Goal: Understand process/instructions

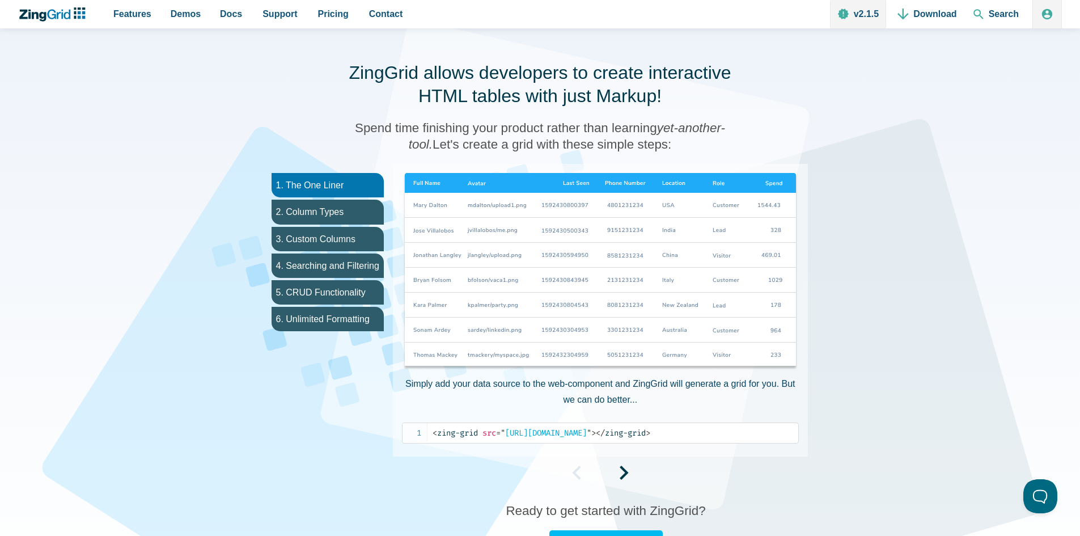
scroll to position [554, 0]
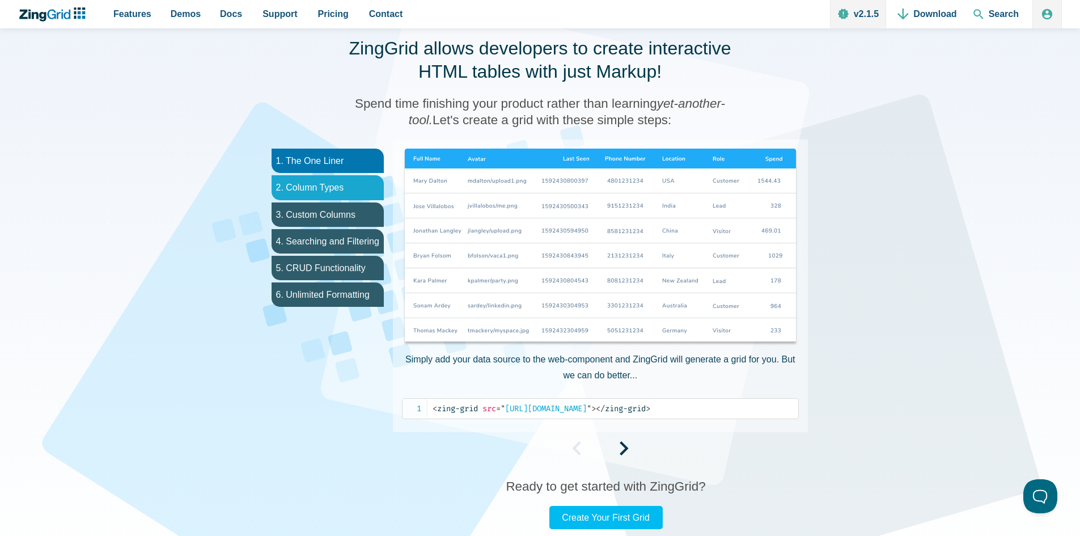
click at [340, 178] on li "2. Column Types" at bounding box center [328, 187] width 112 height 24
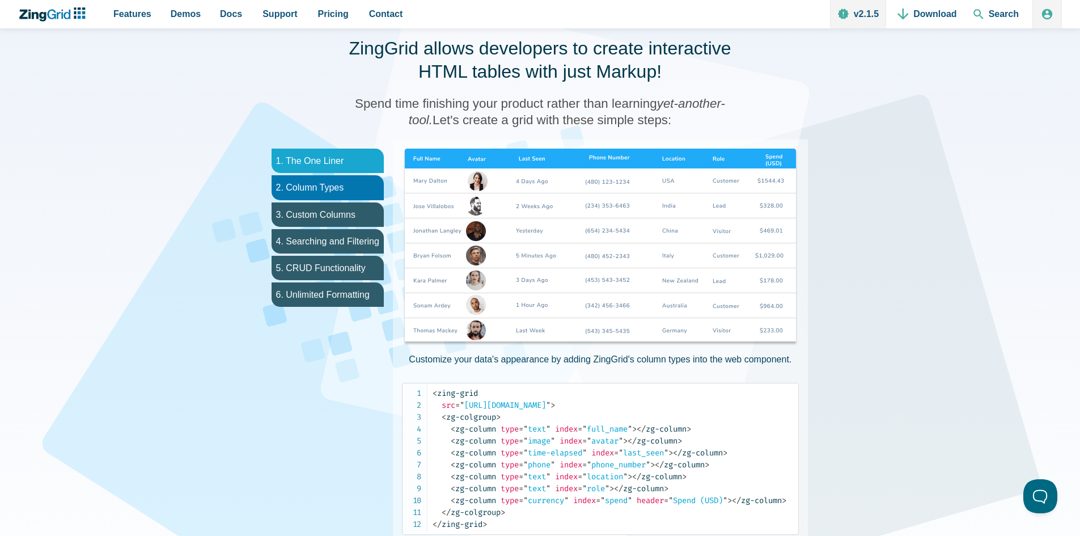
click at [340, 163] on li "1. The One Liner" at bounding box center [328, 161] width 112 height 24
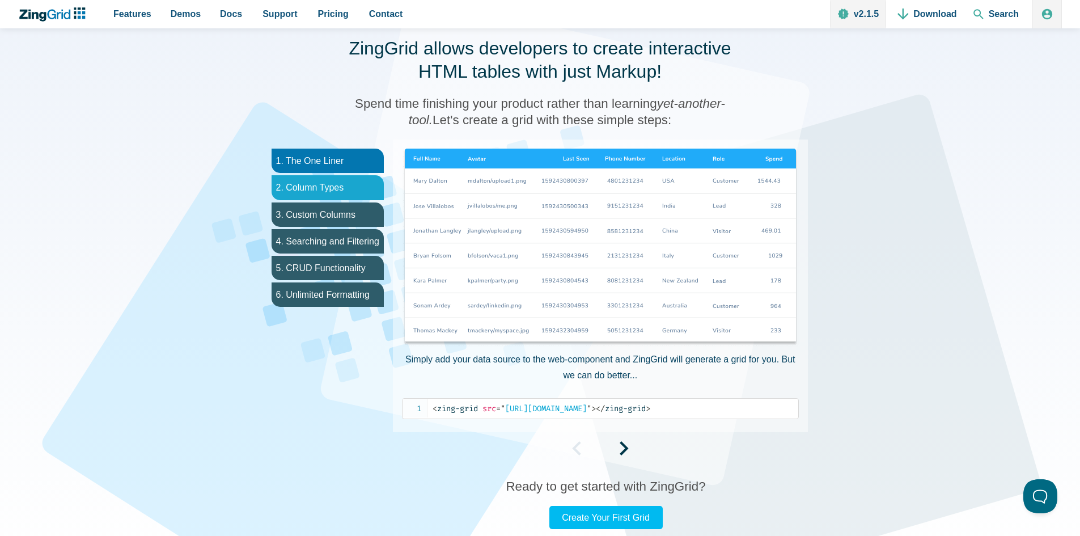
click at [337, 196] on li "2. Column Types" at bounding box center [328, 187] width 112 height 24
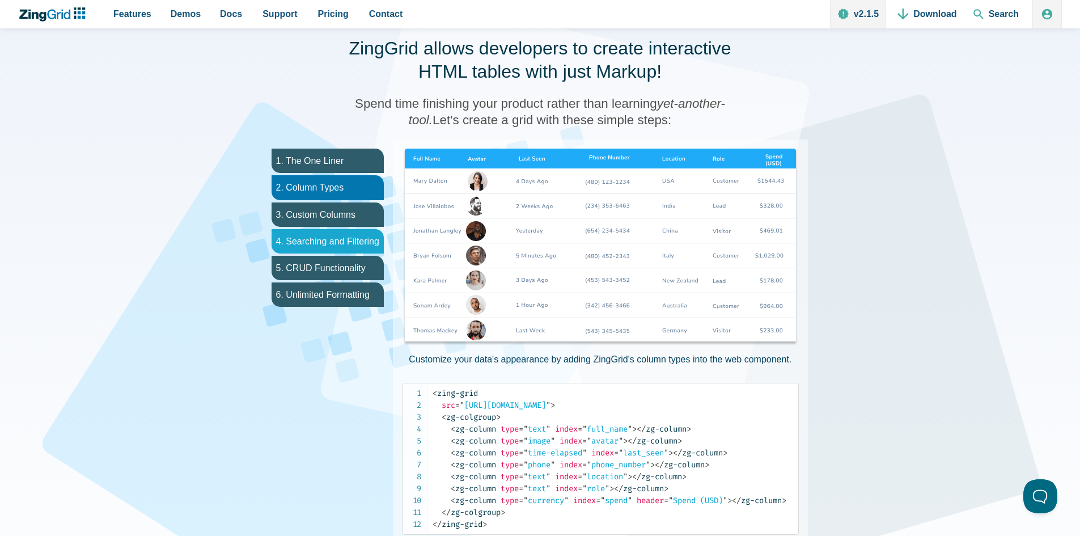
click at [339, 246] on li "4. Searching and Filtering" at bounding box center [328, 241] width 112 height 24
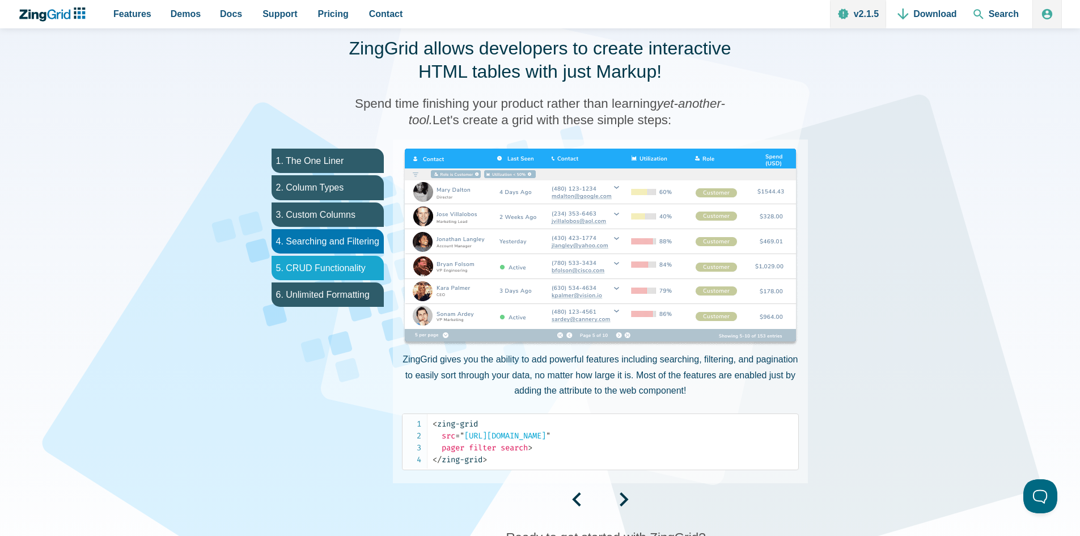
click at [343, 278] on li "5. CRUD Functionality" at bounding box center [328, 268] width 112 height 24
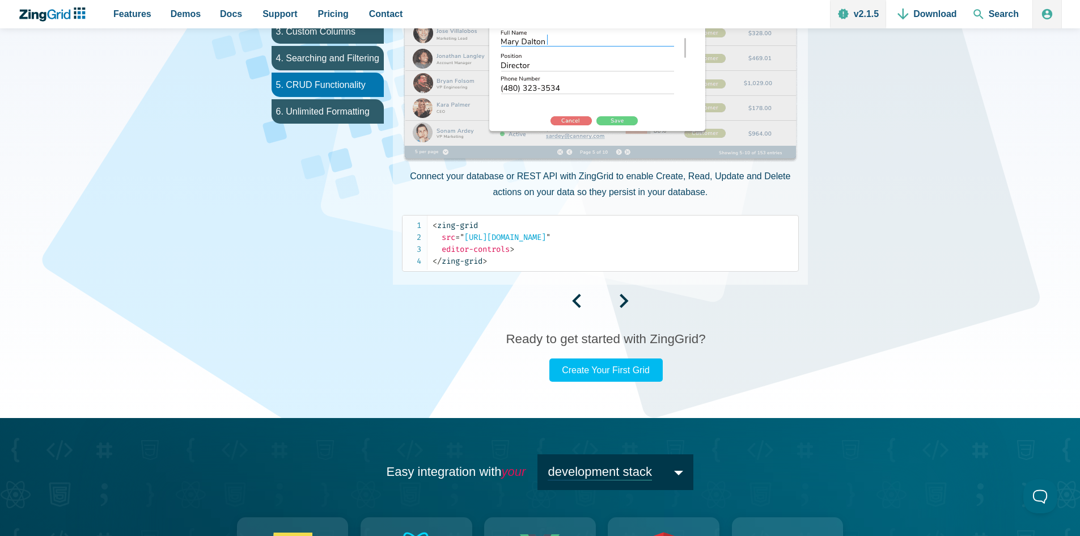
scroll to position [737, 0]
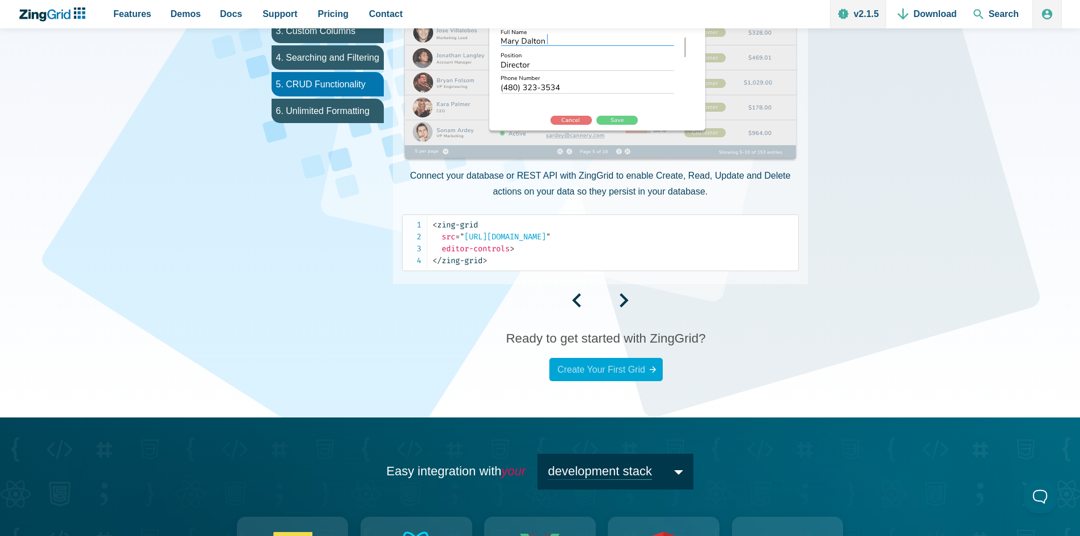
click at [594, 371] on link "Create Your First Grid" at bounding box center [606, 369] width 113 height 23
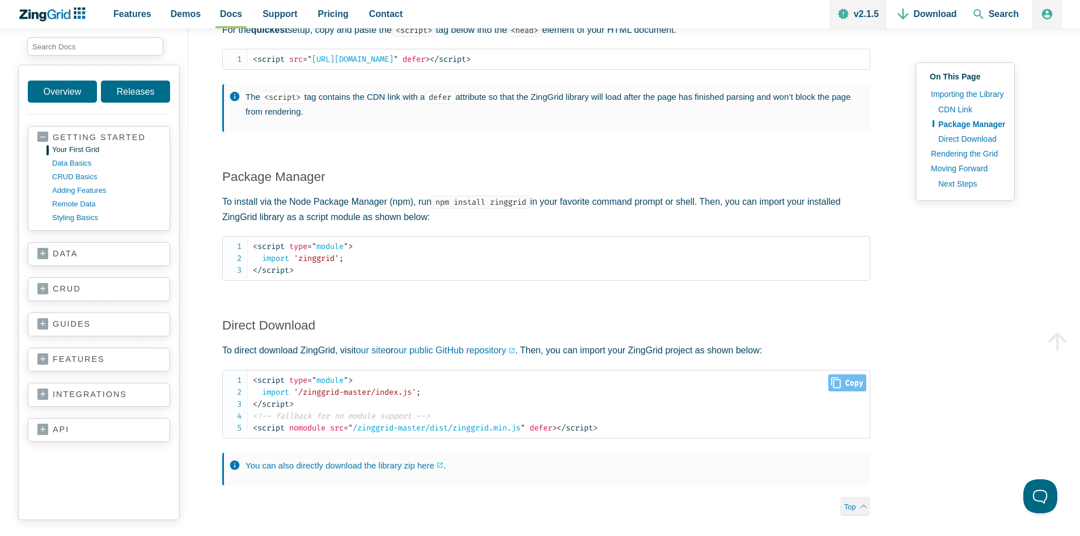
scroll to position [981, 0]
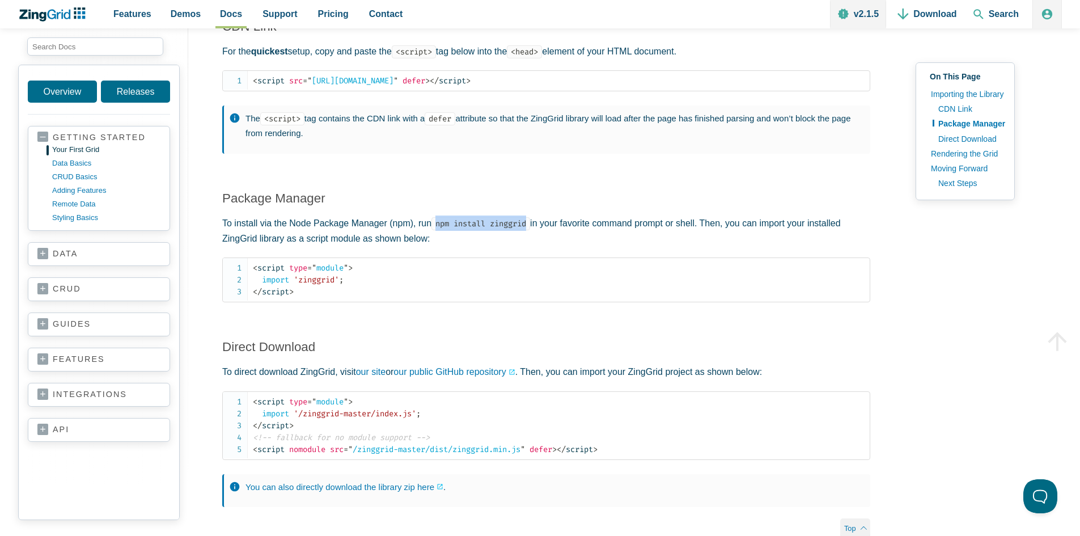
drag, startPoint x: 530, startPoint y: 227, endPoint x: 437, endPoint y: 233, distance: 93.7
click at [437, 230] on code "npm install zinggrid" at bounding box center [481, 223] width 99 height 13
copy code "npm install zinggrid"
drag, startPoint x: 339, startPoint y: 294, endPoint x: 242, endPoint y: 272, distance: 99.5
click at [242, 272] on pre "< script type = " module " > import 'zinggrid' ; </ script >" at bounding box center [546, 279] width 648 height 45
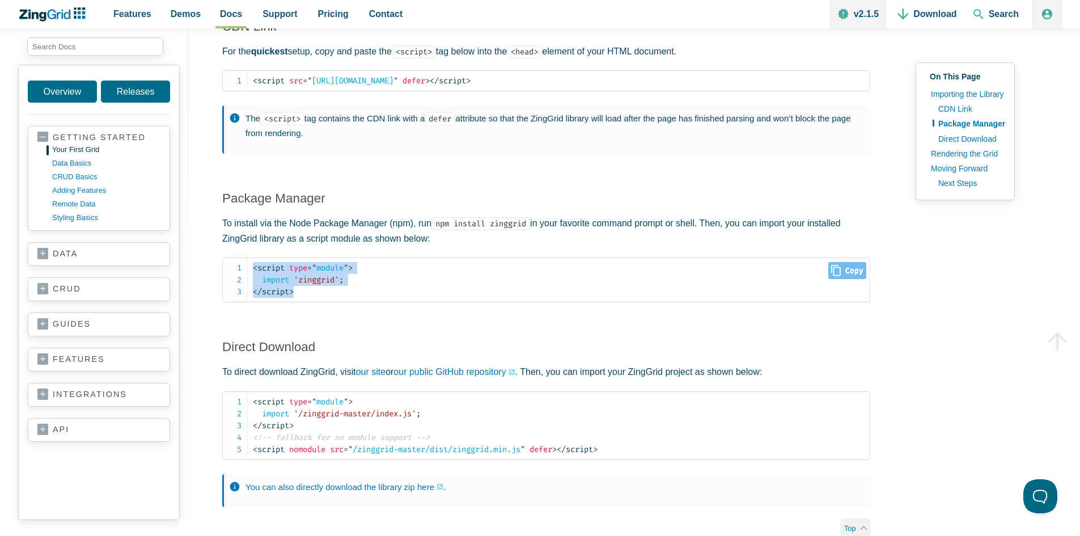
copy code "< script type = " module " > import 'zinggrid' ; </ script >"
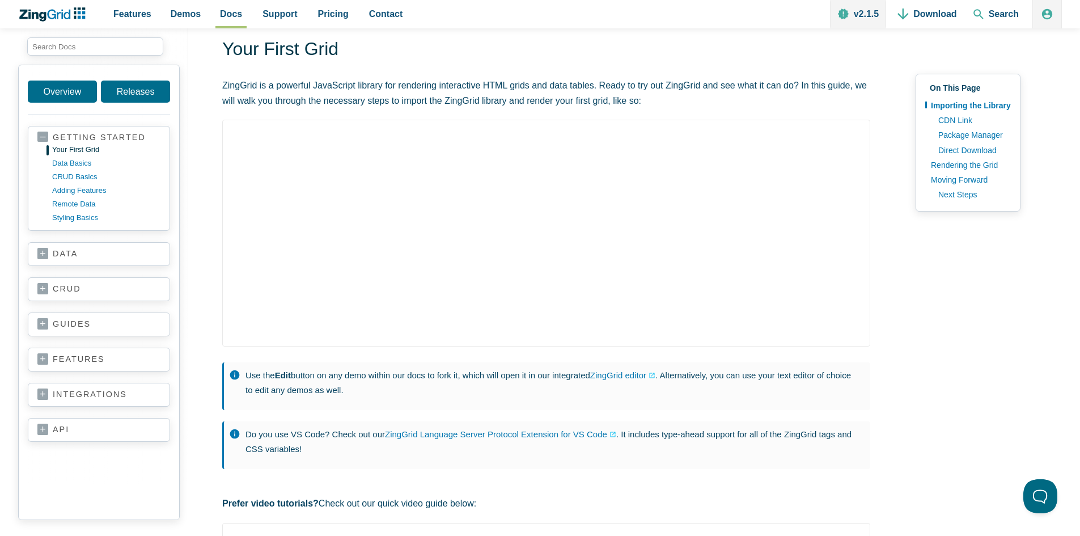
scroll to position [0, 0]
